Goal: Use online tool/utility: Use online tool/utility

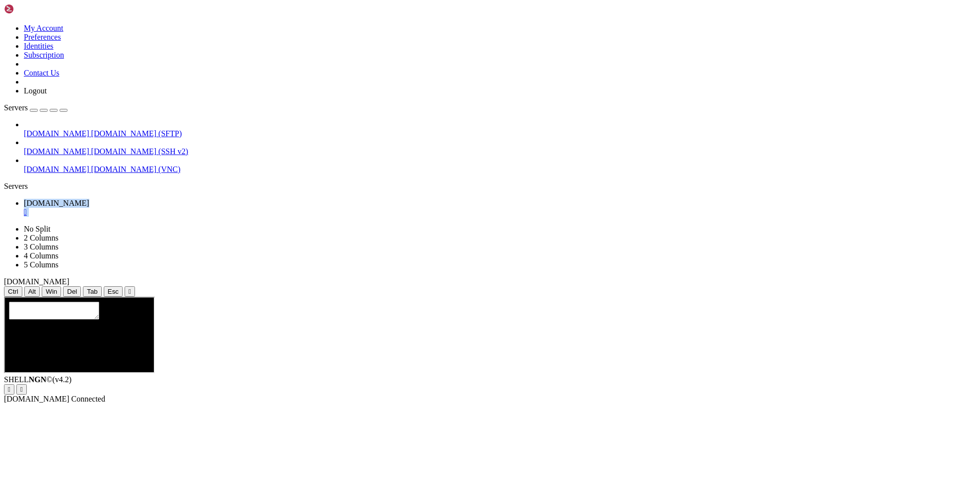
click at [147, 300] on div at bounding box center [78, 300] width 141 height 0
click at [149, 300] on div at bounding box center [78, 300] width 141 height 0
click at [188, 208] on div "" at bounding box center [487, 212] width 926 height 9
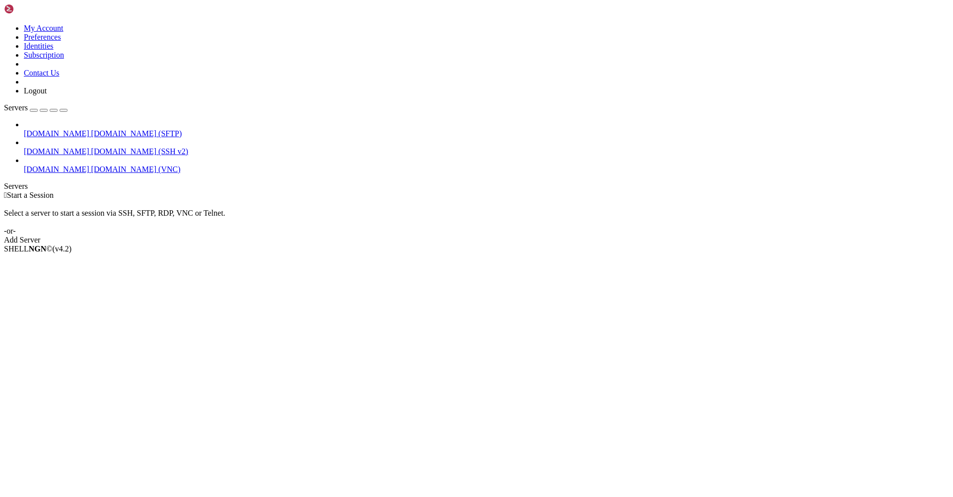
click at [91, 165] on span "[DOMAIN_NAME] (VNC)" at bounding box center [135, 169] width 89 height 8
